Goal: Use online tool/utility

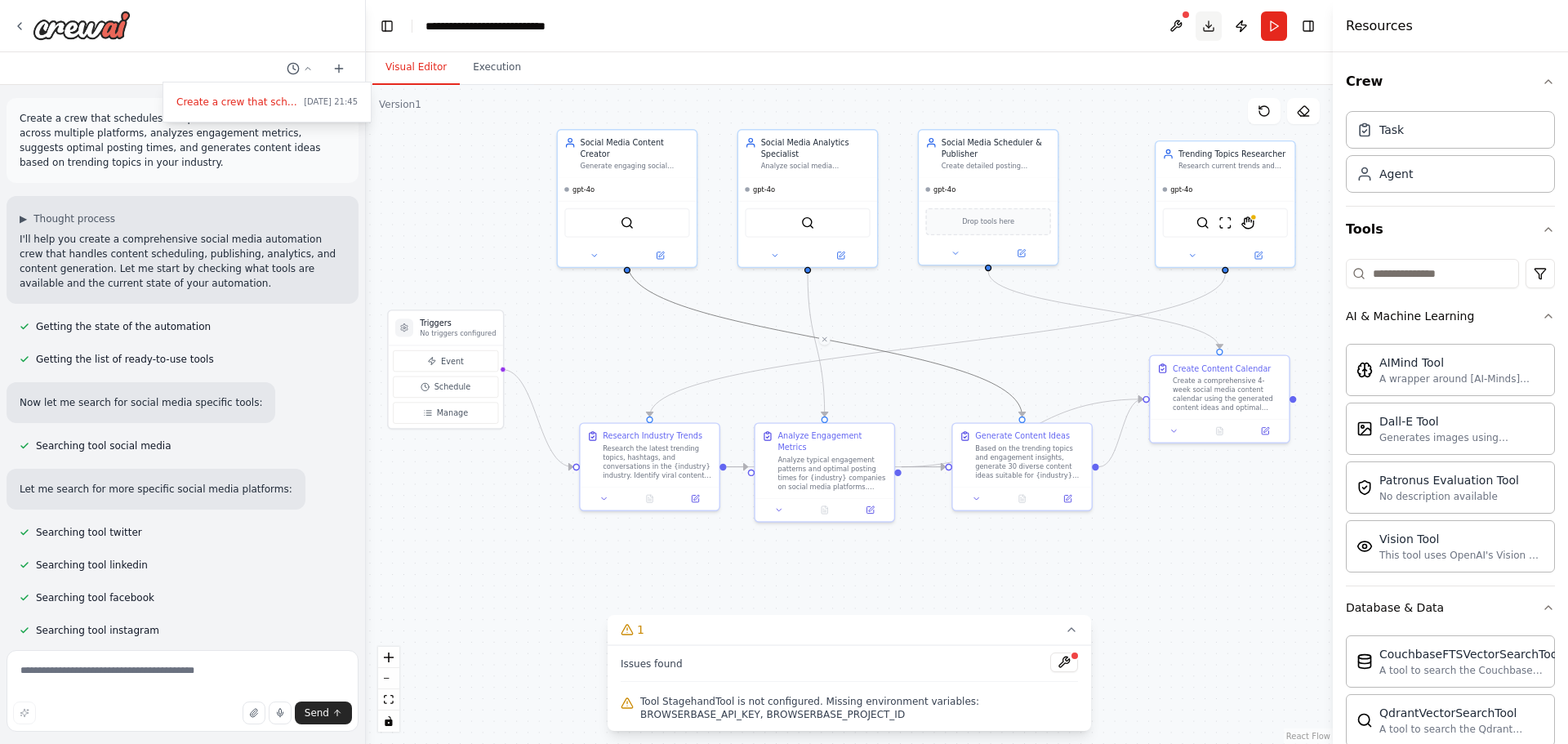
click at [1207, 21] on button "Download" at bounding box center [1209, 26] width 26 height 30
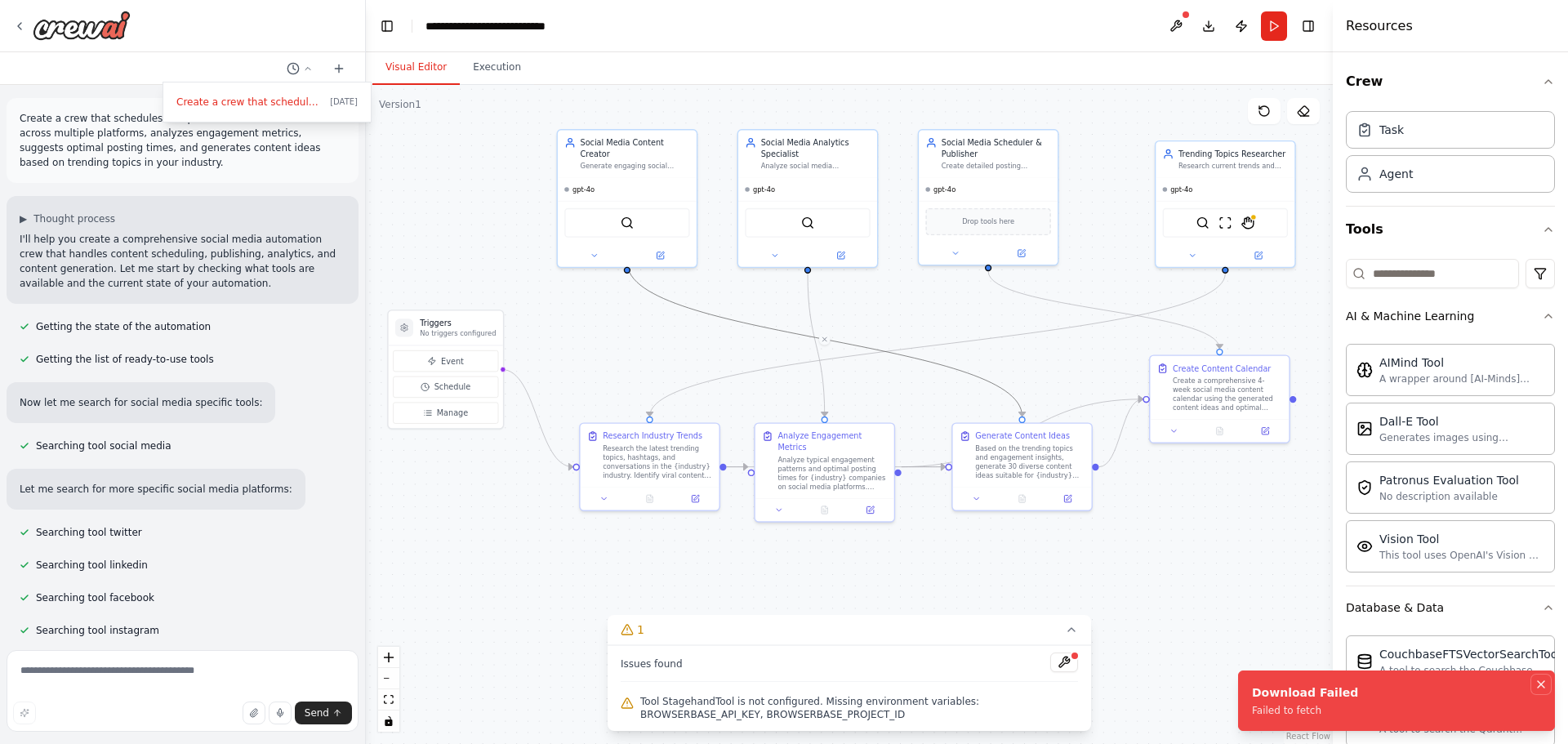
click at [1549, 680] on button "Notifications (F8)" at bounding box center [1541, 684] width 20 height 20
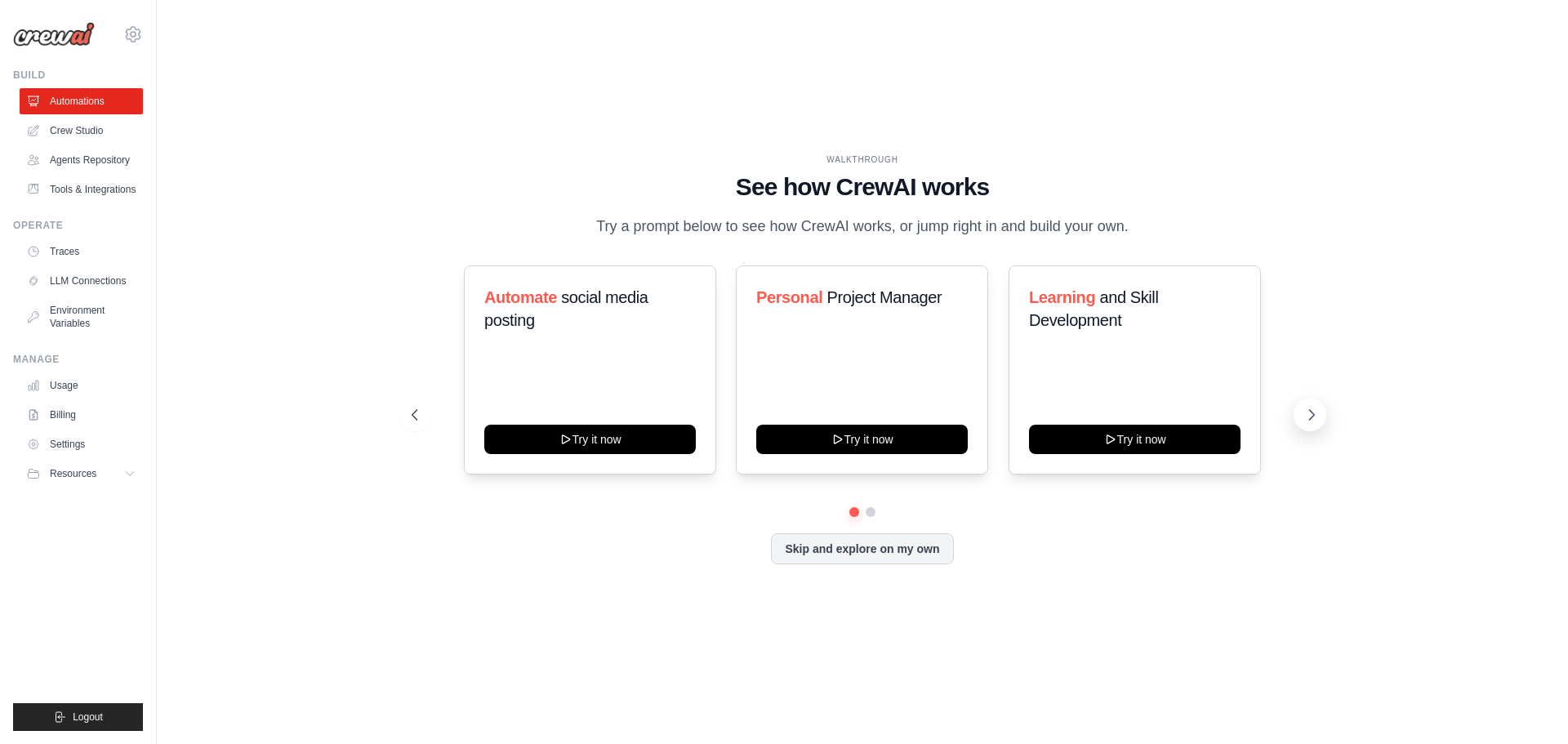
click at [1323, 412] on button at bounding box center [1310, 415] width 33 height 33
click at [423, 400] on button at bounding box center [415, 415] width 33 height 33
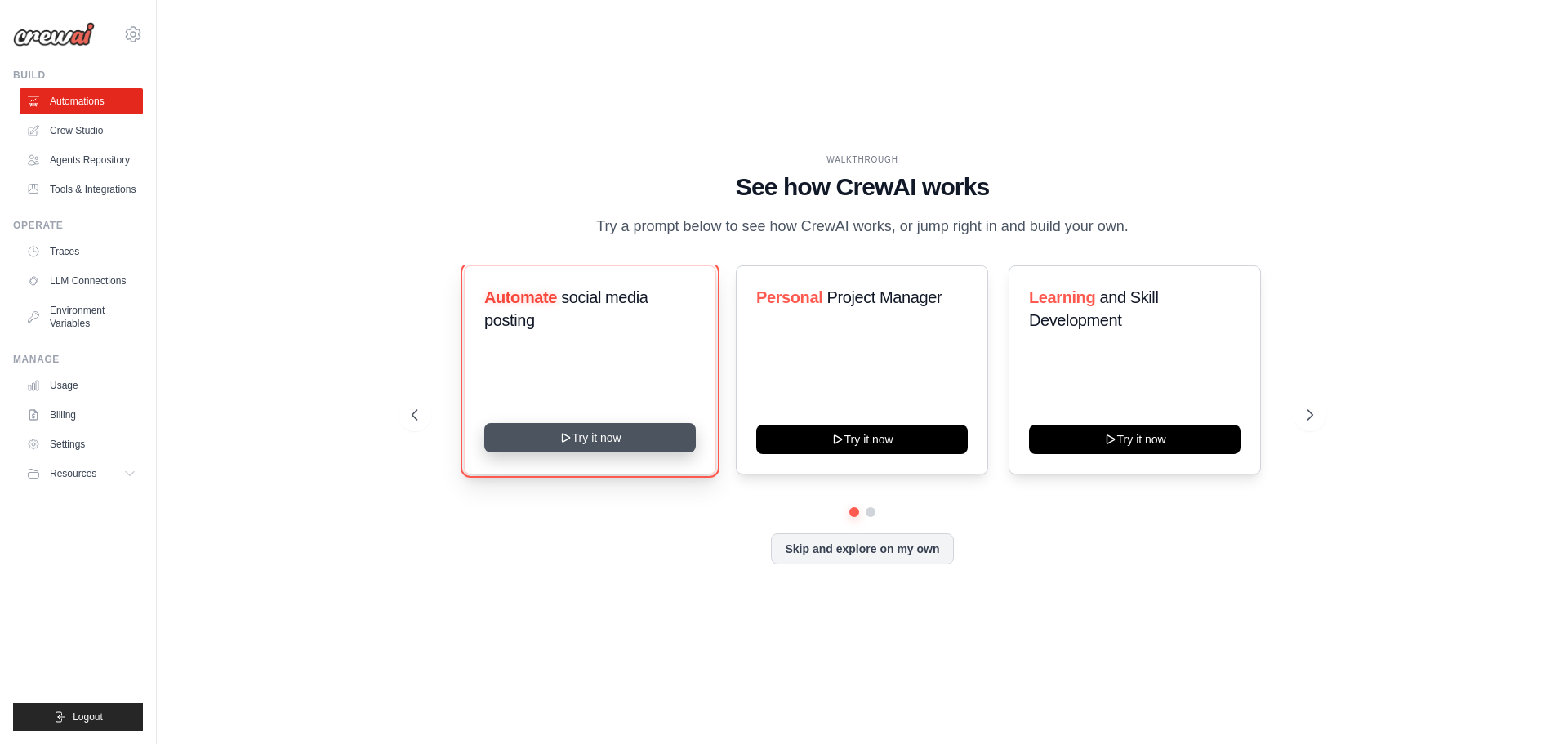
click at [585, 441] on button "Try it now" at bounding box center [590, 437] width 211 height 30
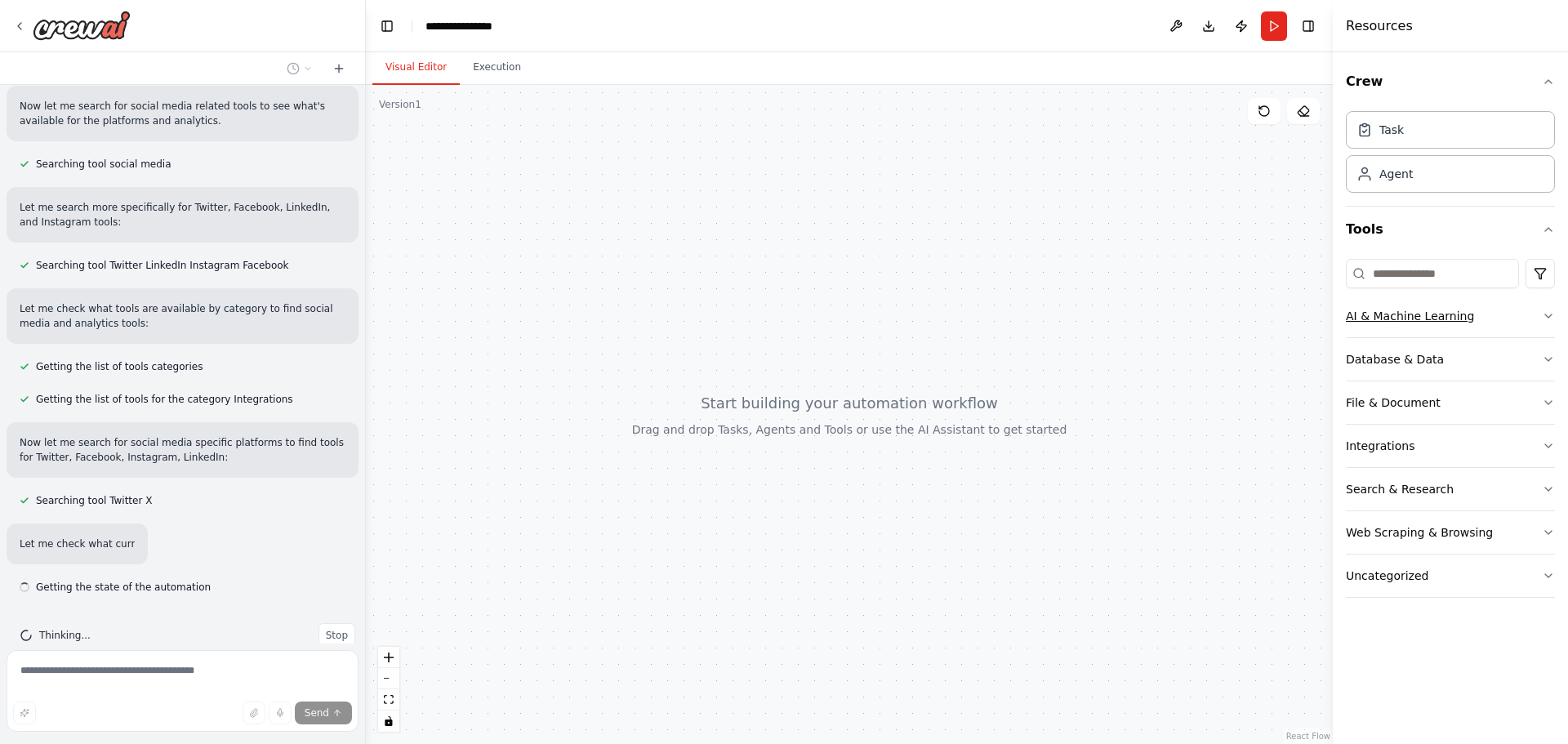
scroll to position [279, 0]
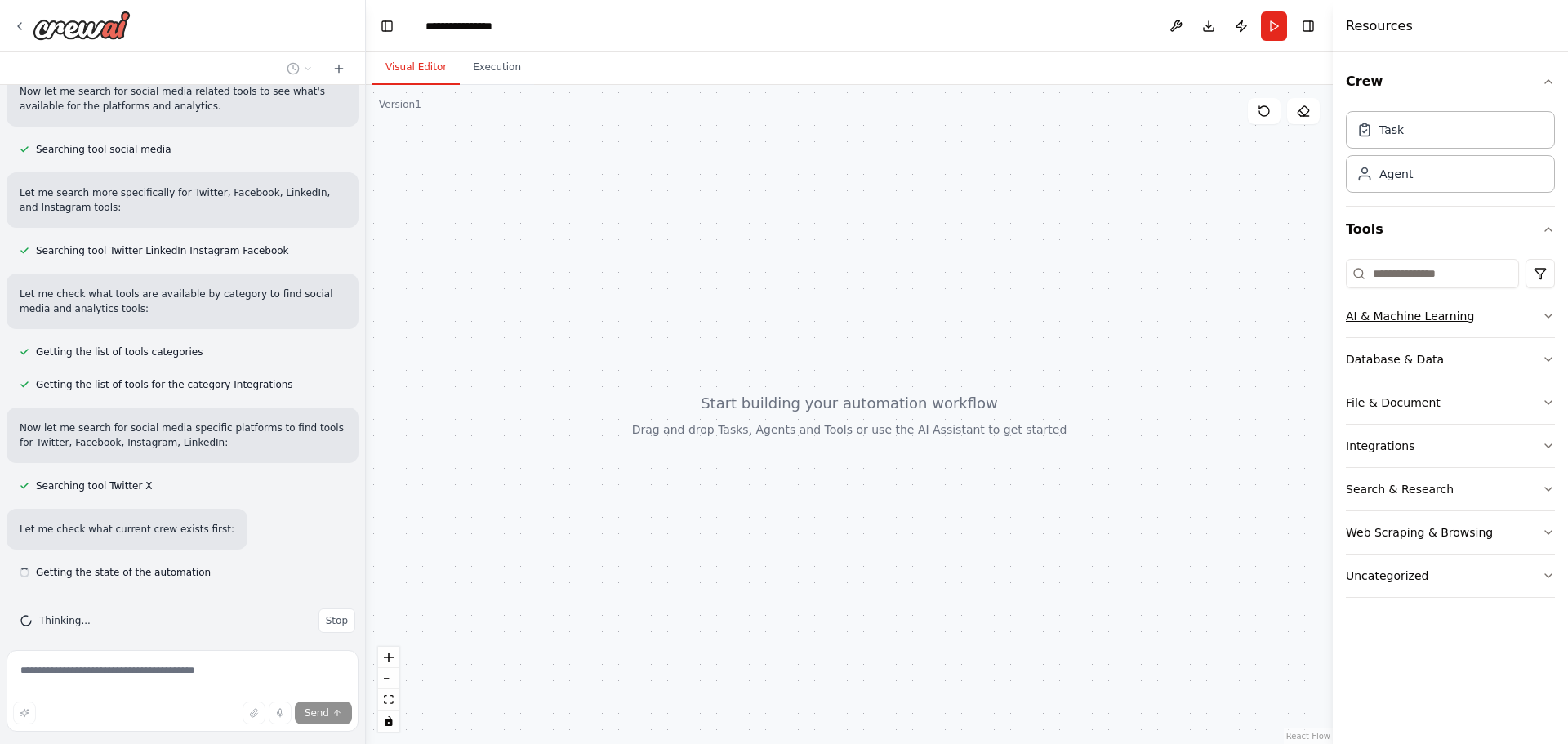
click at [1541, 314] on button "AI & Machine Learning" at bounding box center [1450, 316] width 209 height 43
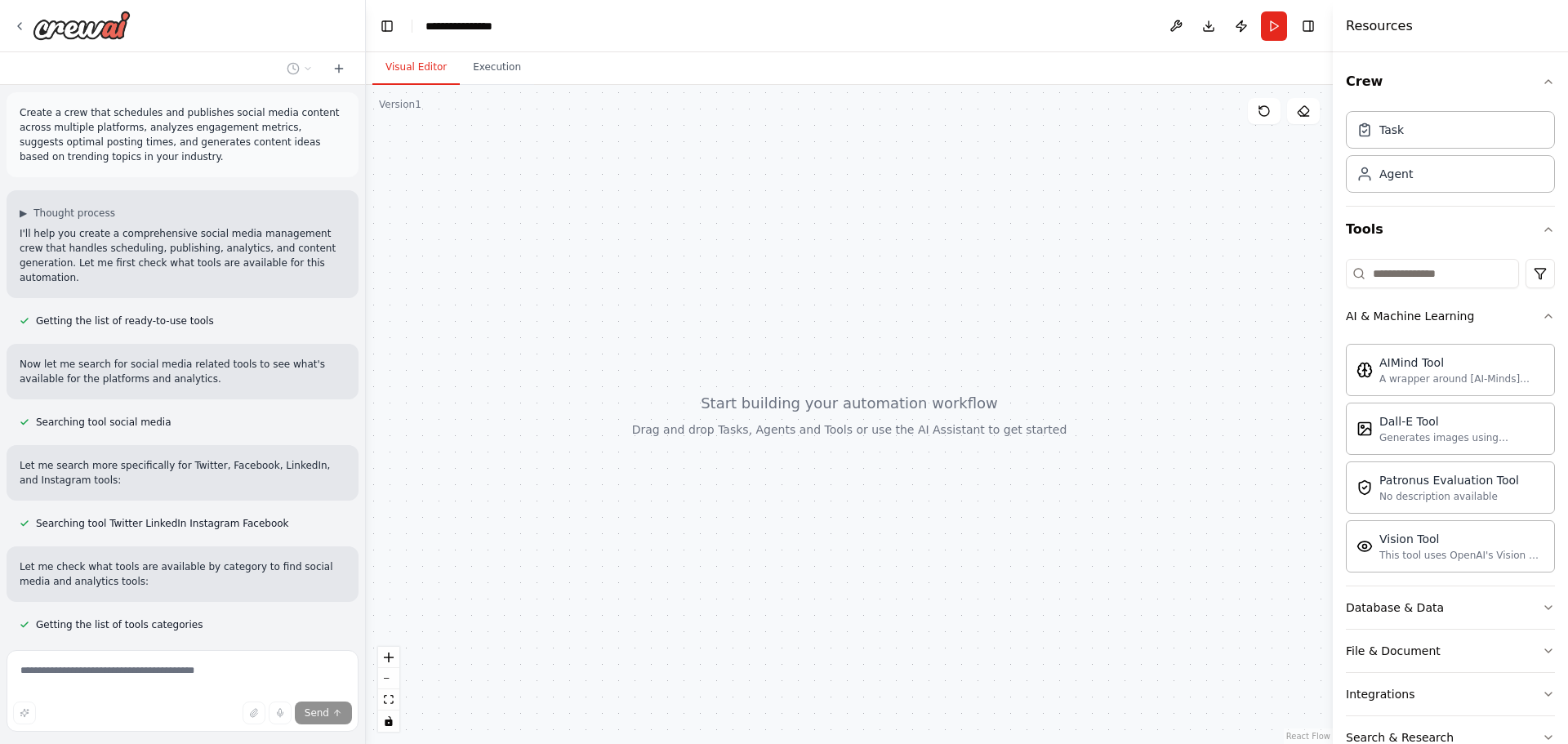
scroll to position [0, 0]
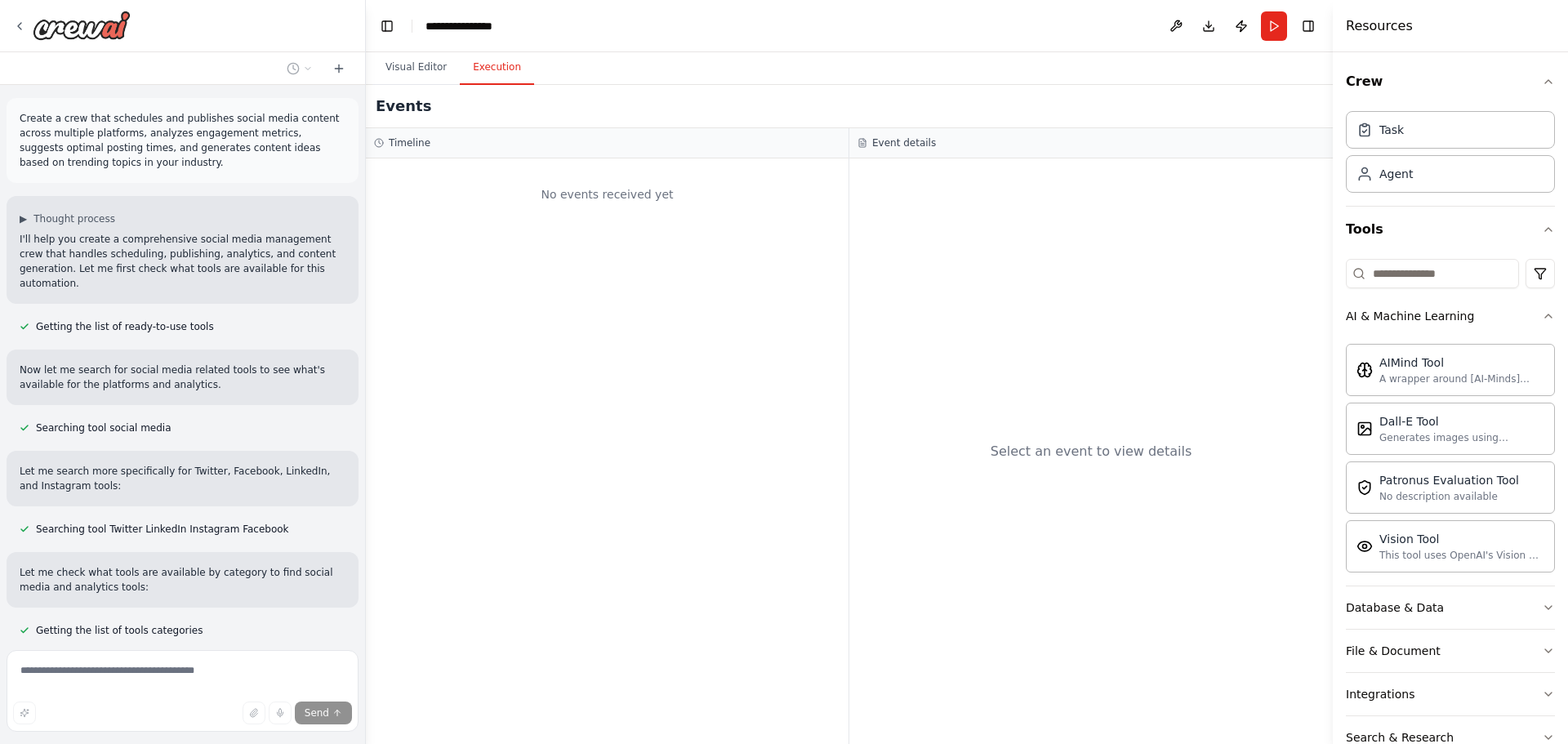
click at [493, 72] on button "Execution" at bounding box center [497, 68] width 74 height 35
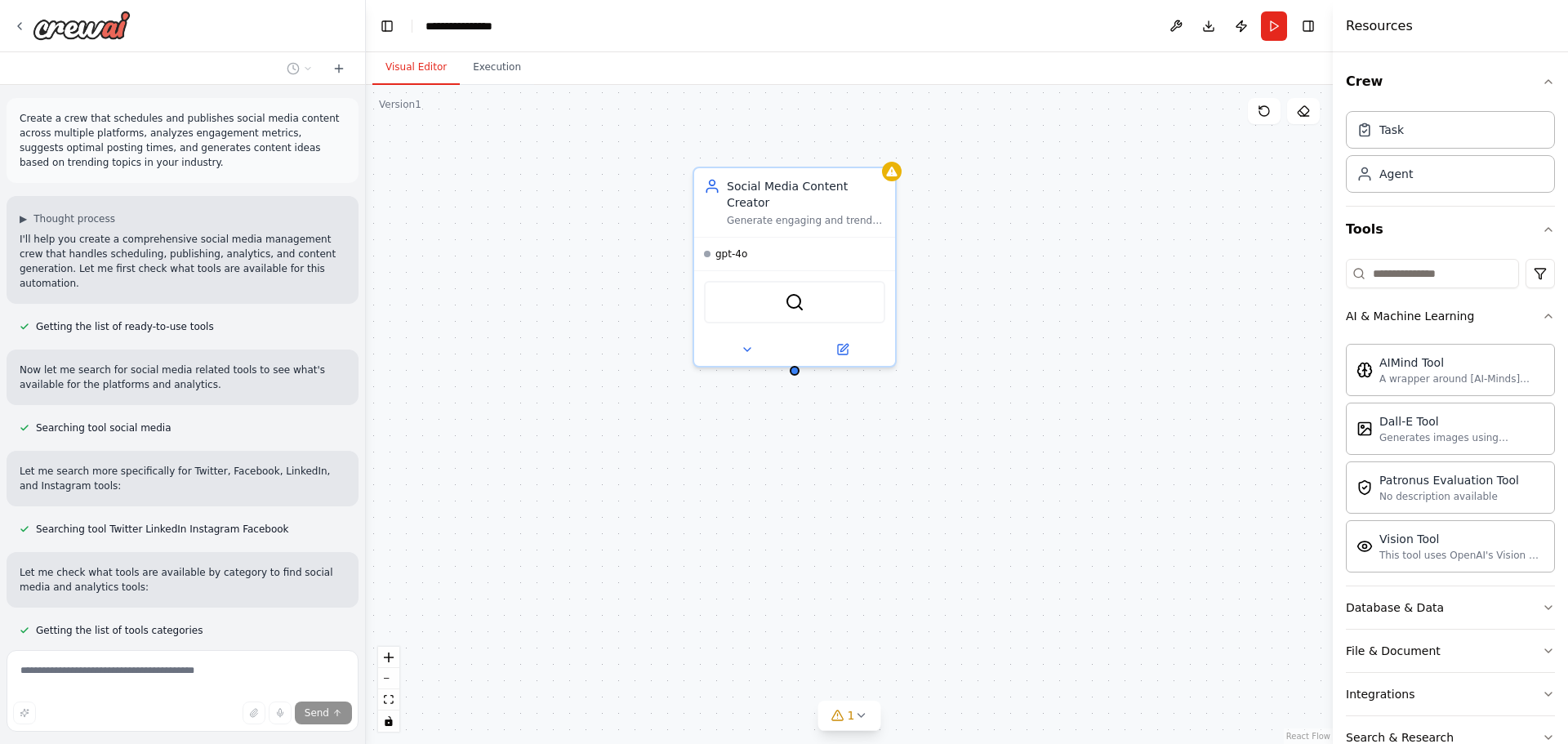
click at [419, 72] on button "Visual Editor" at bounding box center [416, 68] width 87 height 35
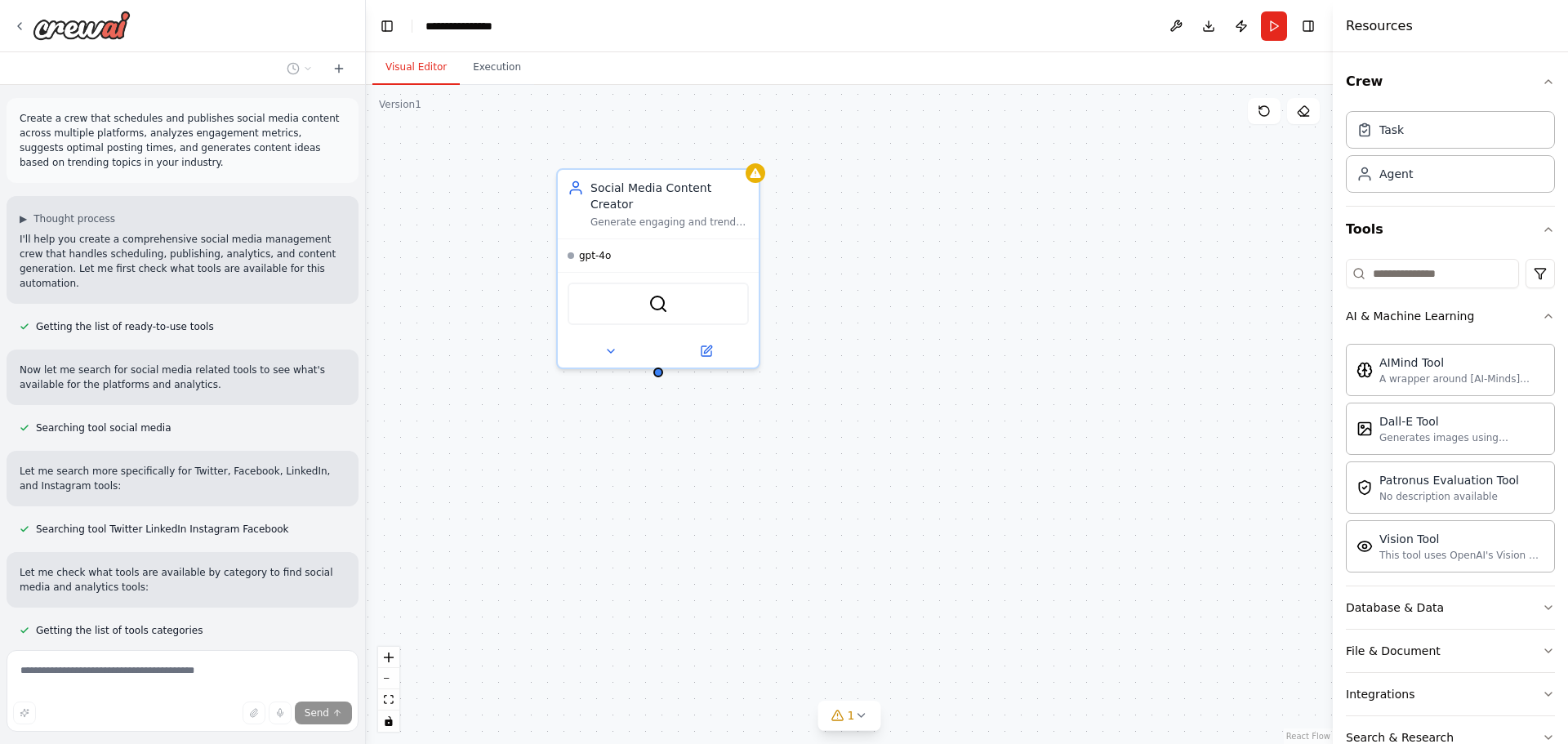
drag, startPoint x: 586, startPoint y: 257, endPoint x: 450, endPoint y: 259, distance: 136.0
click at [450, 259] on div "Social Media Content Creator Generate engaging and trend-aware content for soci…" at bounding box center [849, 414] width 967 height 659
